Goal: Task Accomplishment & Management: Use online tool/utility

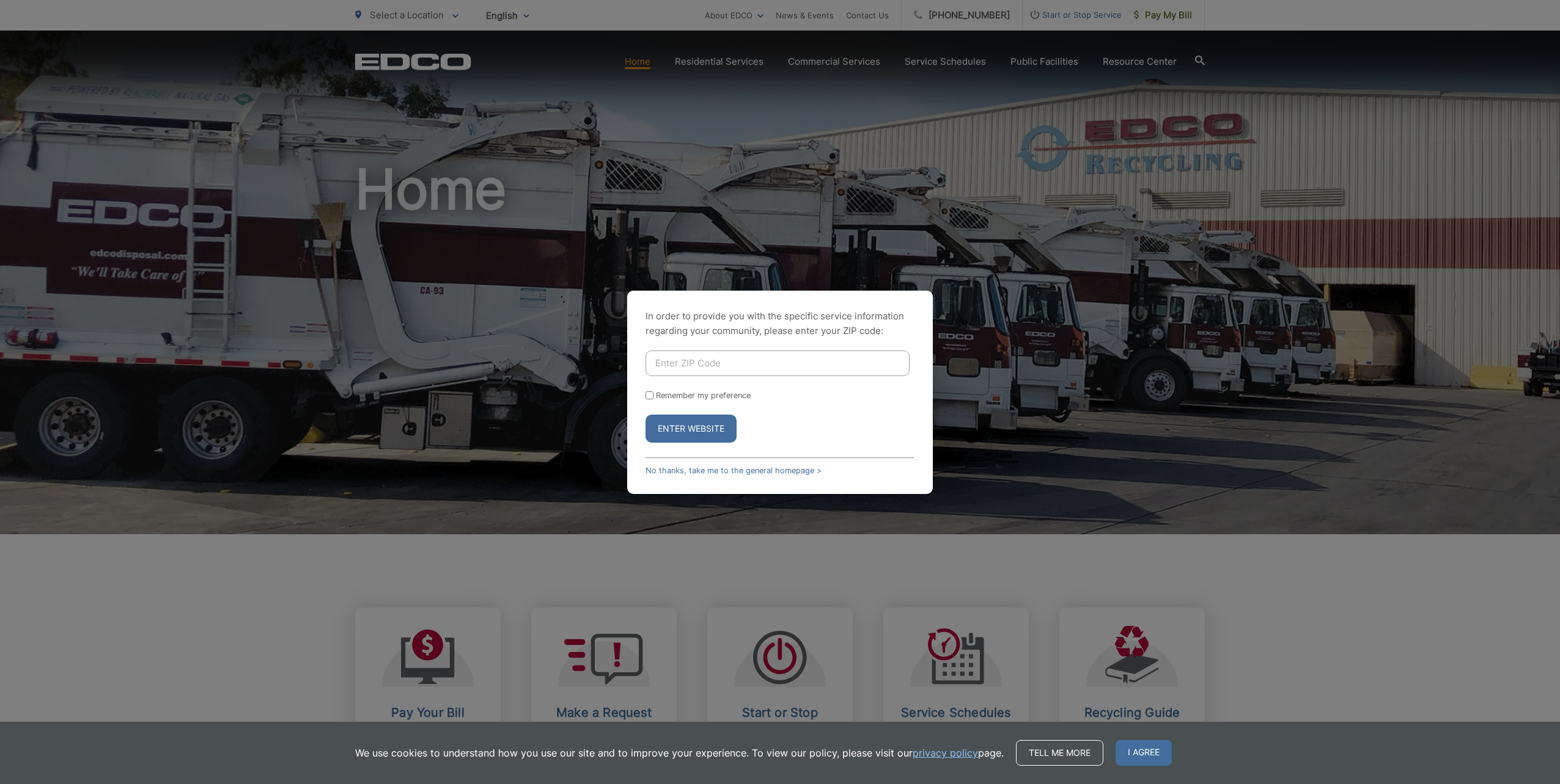
click at [773, 365] on input "Enter ZIP Code" at bounding box center [777, 363] width 264 height 26
type input "92064"
click at [646, 415] on button "Enter Website" at bounding box center [691, 429] width 91 height 28
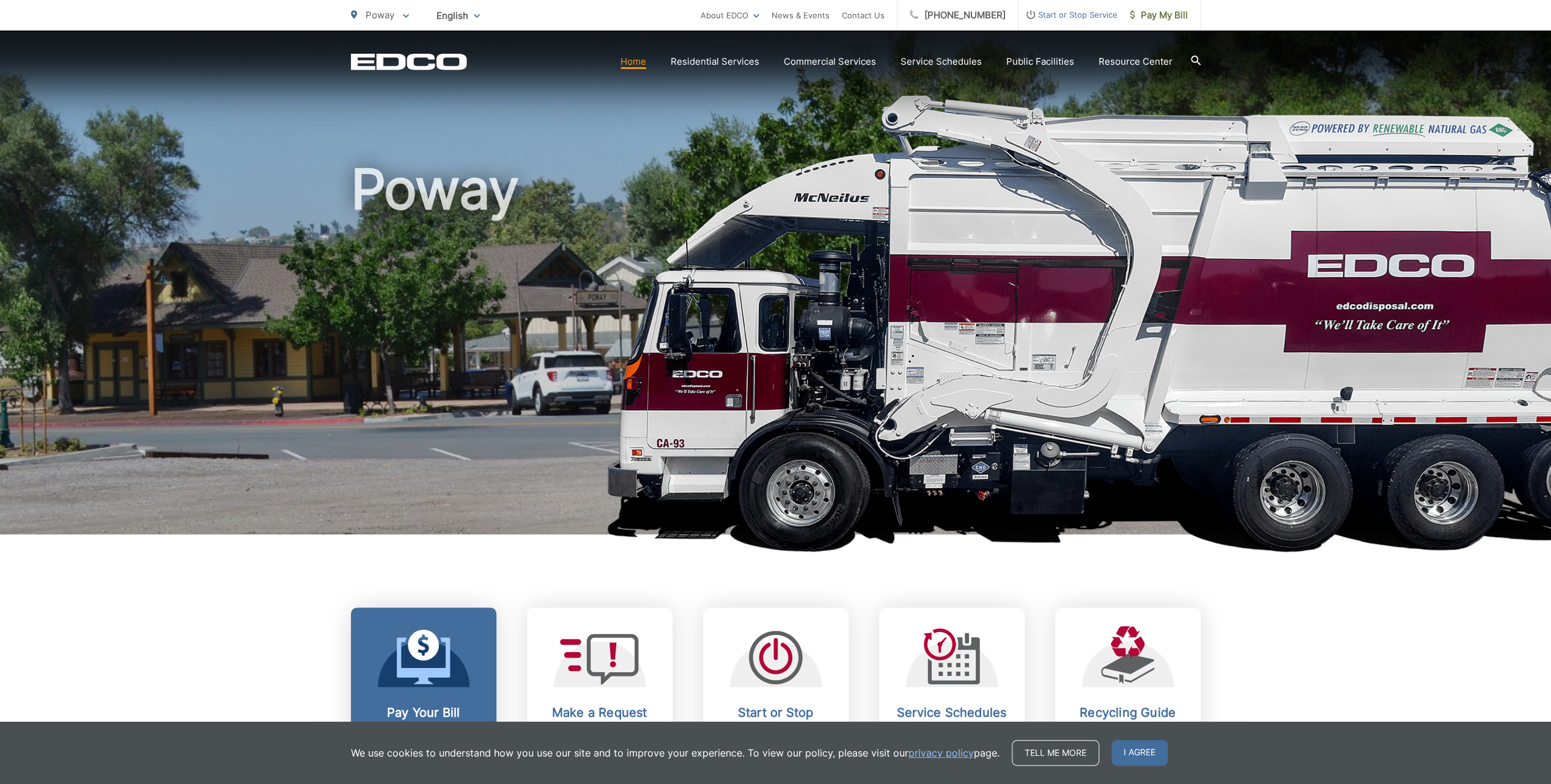
click at [446, 670] on icon at bounding box center [423, 661] width 54 height 46
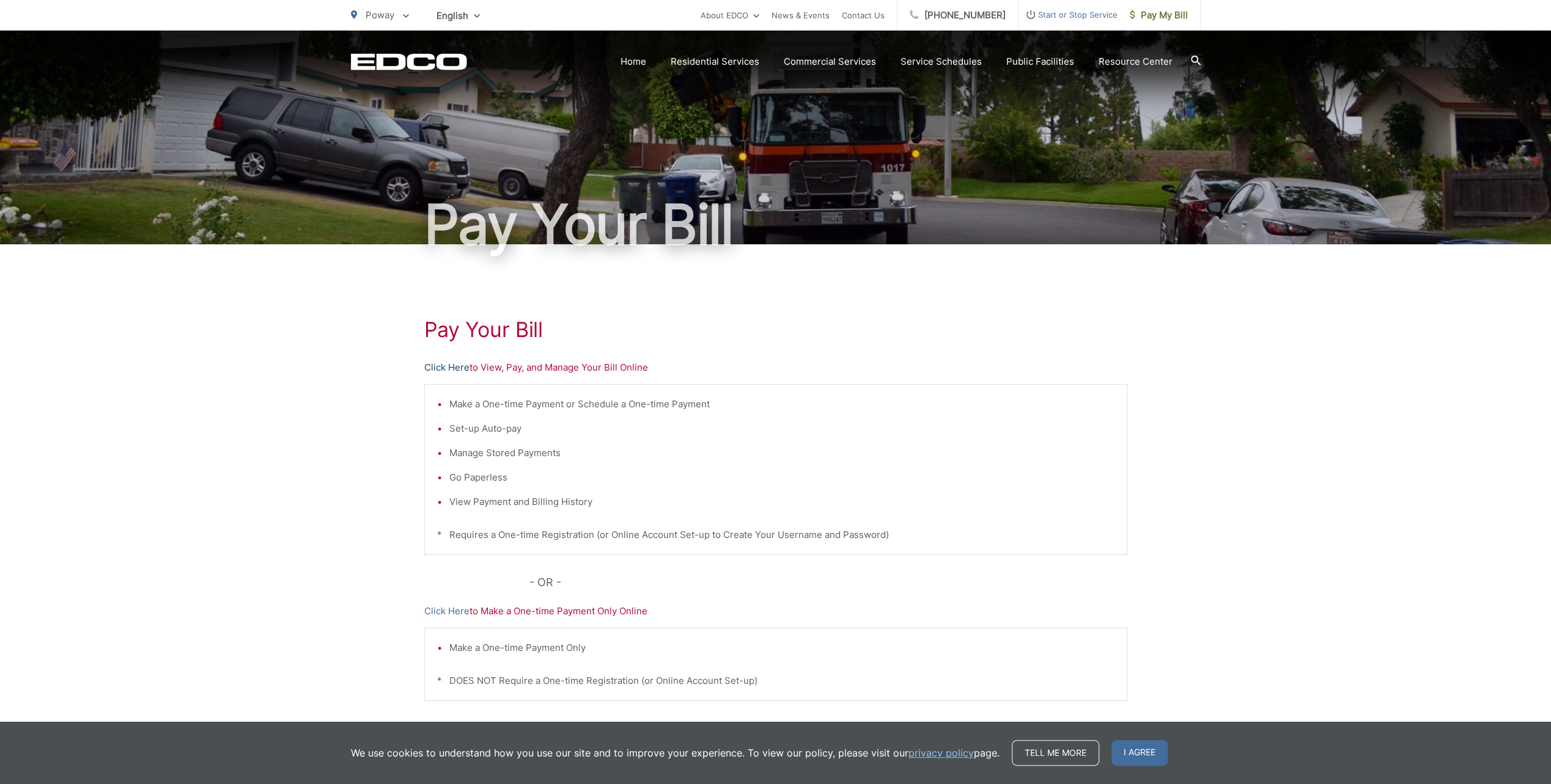
click at [461, 366] on link "Click Here" at bounding box center [447, 368] width 45 height 15
